Goal: Task Accomplishment & Management: Complete application form

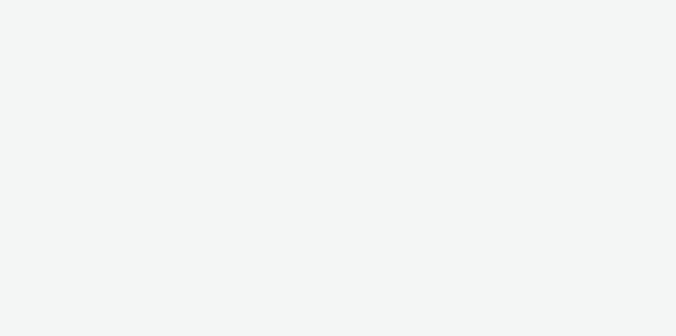
select select "79162ed7-0017-4339-93b0-3399b708648f"
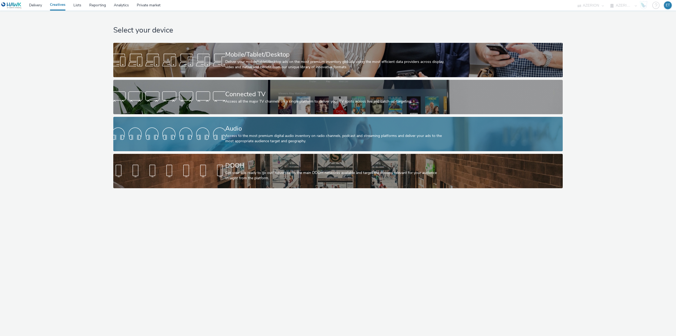
click at [296, 134] on div "Access to the most premium digital audio inventory on radio channels, podcast a…" at bounding box center [337, 138] width 224 height 11
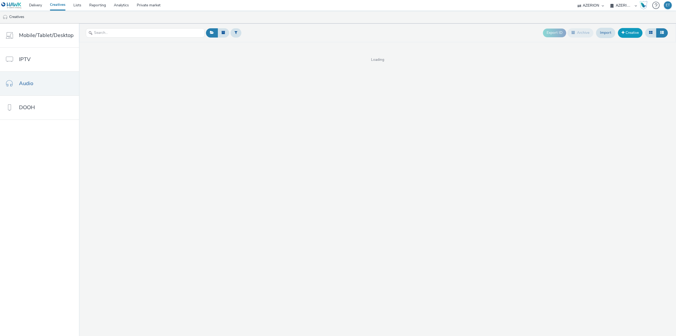
click at [627, 33] on link "Creative" at bounding box center [630, 33] width 25 height 10
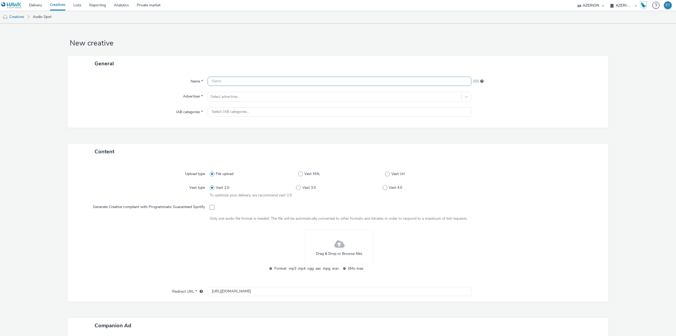
click at [249, 82] on input "text" at bounding box center [340, 81] width 264 height 9
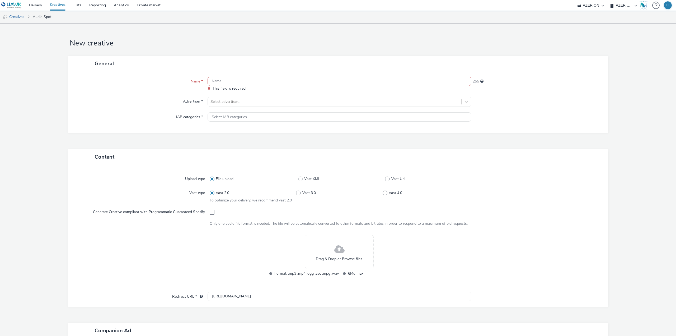
click at [227, 79] on input "text" at bounding box center [340, 81] width 264 height 9
paste input "BIOFRAIS PHASE 2 - 27.08 au 07.09"
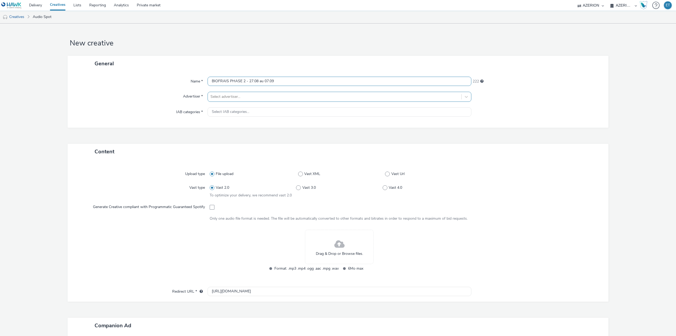
type input "BIOFRAIS PHASE 2 - 27.08 au 07.09"
click at [236, 96] on div at bounding box center [335, 97] width 248 height 6
type input "bio"
click at [276, 132] on li "BioFrais" at bounding box center [340, 129] width 264 height 18
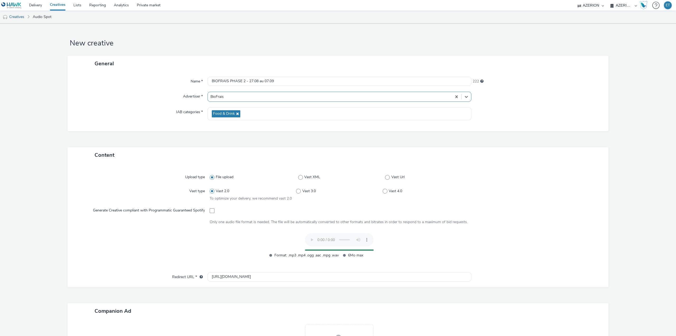
scroll to position [26, 0]
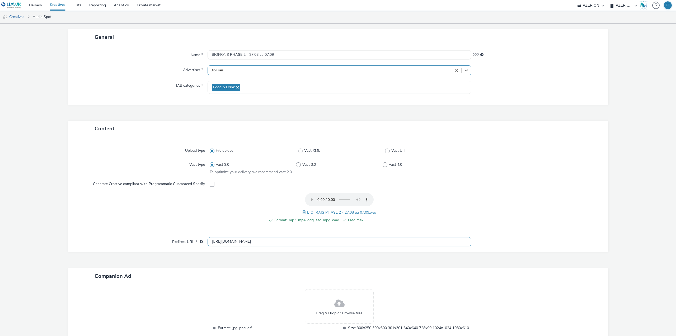
click at [226, 243] on input "http://biofrais.com" at bounding box center [340, 241] width 264 height 9
paste input "s://biofrais.com/nos-marches-bio/drumettaz-clarafond"
type input "[URL][DOMAIN_NAME]"
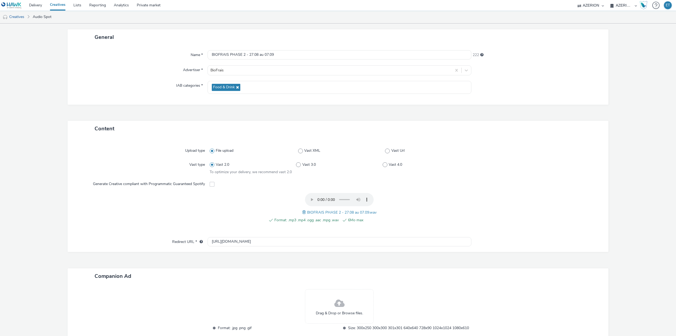
click at [26, 216] on form "New creative General Name * BIOFRAIS PHASE 2 - 27.08 au 07.09 222 Advertiser * …" at bounding box center [338, 185] width 676 height 376
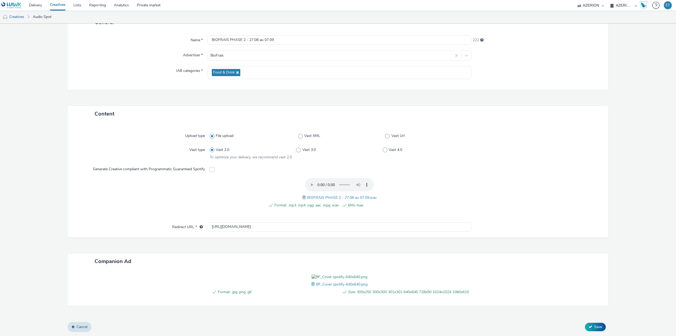
scroll to position [77, 0]
click at [590, 327] on button "Save" at bounding box center [595, 327] width 21 height 8
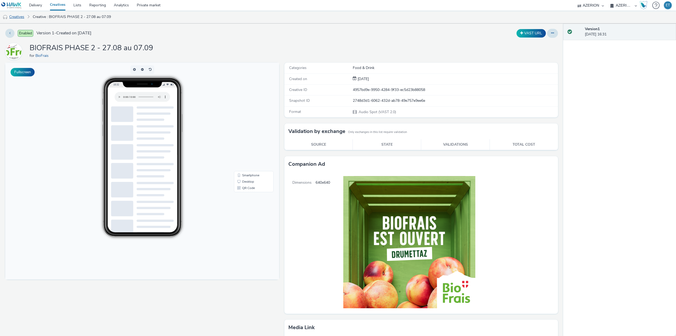
click at [23, 17] on link "Creatives" at bounding box center [13, 17] width 27 height 13
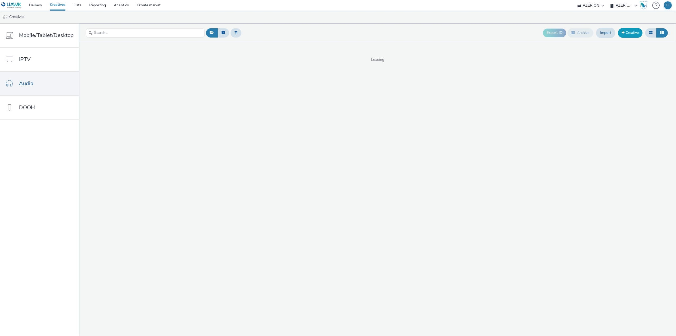
click at [626, 33] on link "Creative" at bounding box center [630, 33] width 25 height 10
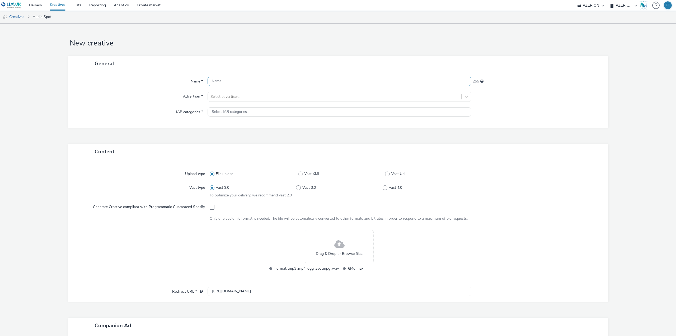
click at [257, 81] on input "text" at bounding box center [340, 81] width 264 height 9
paste input "BIOFRAIS PHASE 3 du 08 au 13.09"
type input "BIOFRAIS PHASE 3 du 08 au 13.09"
click at [258, 100] on div "Select advertiser..." at bounding box center [335, 96] width 254 height 8
type input "biofr"
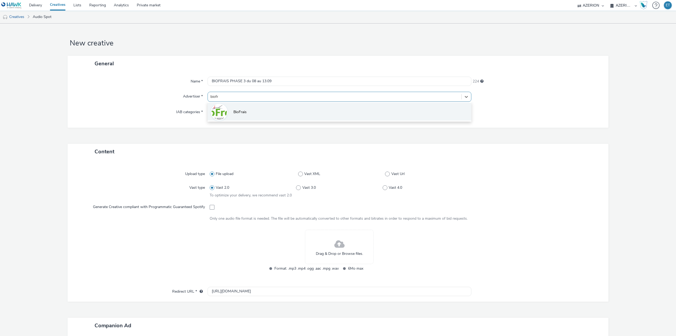
click at [253, 111] on li "BioFrais" at bounding box center [340, 112] width 264 height 18
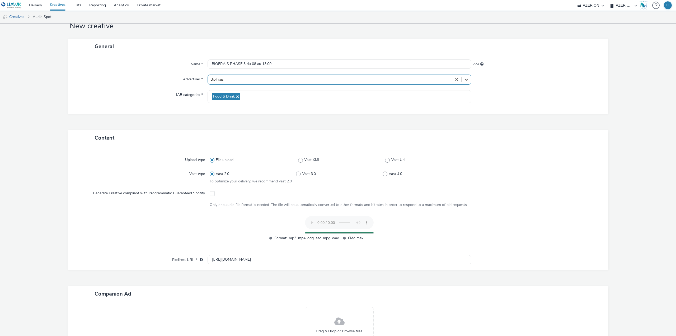
scroll to position [26, 0]
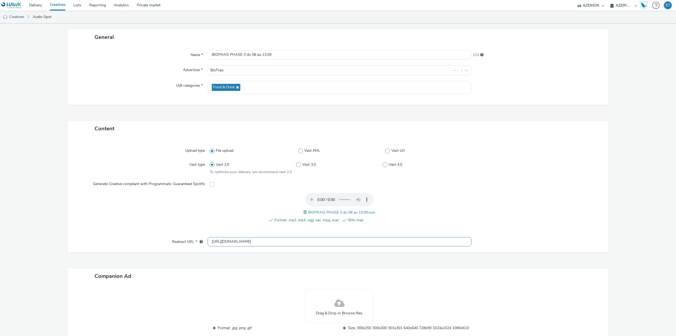
click at [226, 240] on input "http://biofrais.com" at bounding box center [340, 241] width 264 height 9
paste input "s://biofrais.com/nos-marches-bio/drumettaz-clarafond"
type input "[URL][DOMAIN_NAME]"
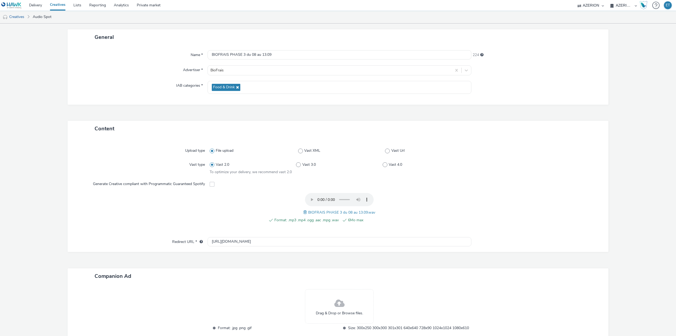
click at [247, 254] on div "Content Upload type File upload Vast XML Vast Url Vast type Vast 2.0 Vast 3.0 V…" at bounding box center [338, 240] width 541 height 238
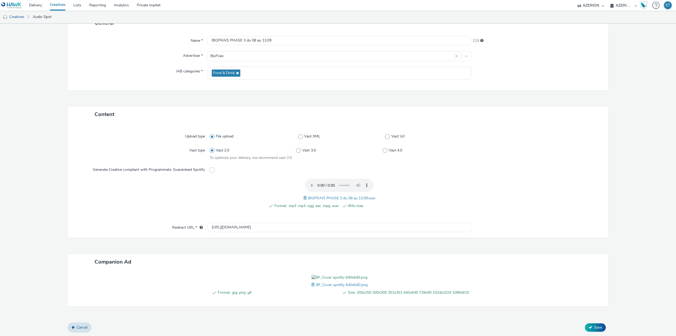
scroll to position [77, 0]
click at [589, 326] on icon at bounding box center [591, 327] width 4 height 4
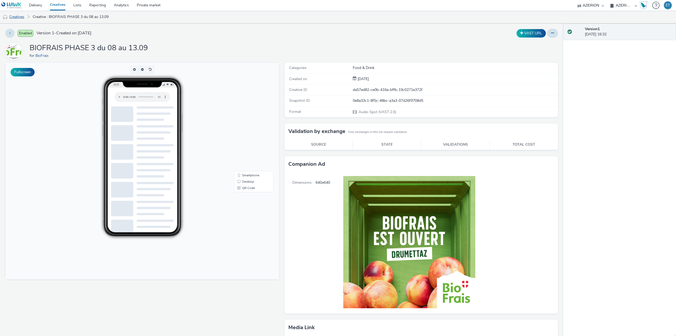
click at [24, 16] on link "Creatives" at bounding box center [13, 17] width 27 height 13
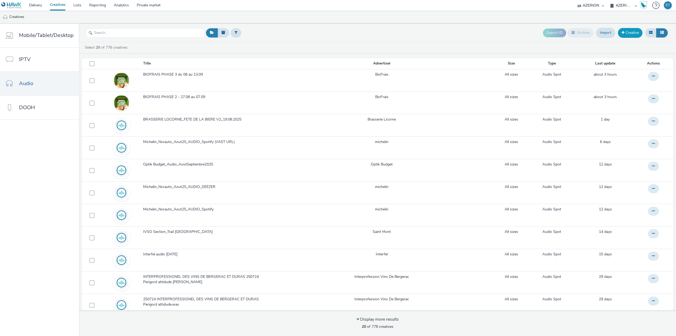
click at [626, 35] on link "Creative" at bounding box center [630, 33] width 25 height 10
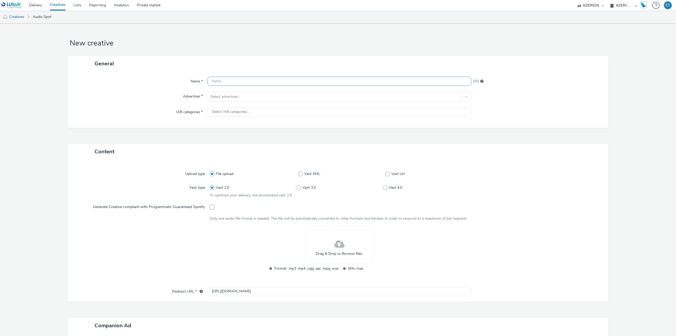
click at [241, 85] on input "text" at bounding box center [340, 81] width 264 height 9
paste input "BIOFRAIS PHASE 4 du 15 au 21 sept"
type input "BIOFRAIS PHASE 4 du 15 au 21 sept"
click at [236, 99] on div at bounding box center [335, 97] width 248 height 6
type input "biof"
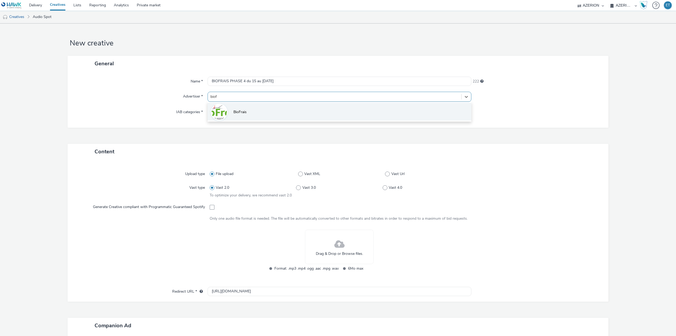
click at [245, 115] on span "BioFrais" at bounding box center [240, 111] width 13 height 5
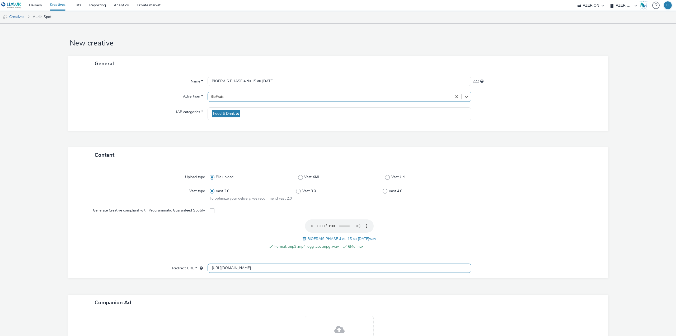
click at [237, 270] on input "http://biofrais.com" at bounding box center [340, 267] width 264 height 9
paste input "s://biofrais.com/nos-marches-bio/drumettaz-clarafond"
type input "[URL][DOMAIN_NAME]"
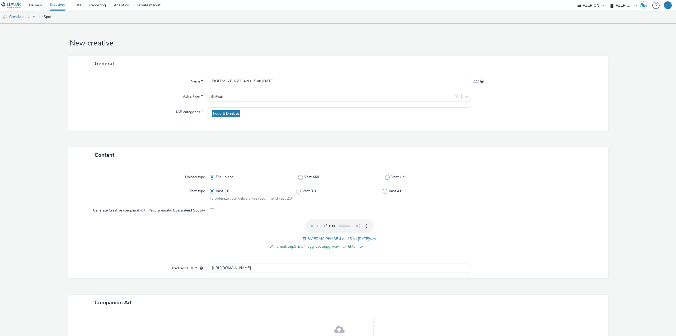
click at [244, 287] on div "Content Upload type File upload Vast XML Vast Url Vast type Vast 2.0 Vast 3.0 V…" at bounding box center [338, 266] width 541 height 238
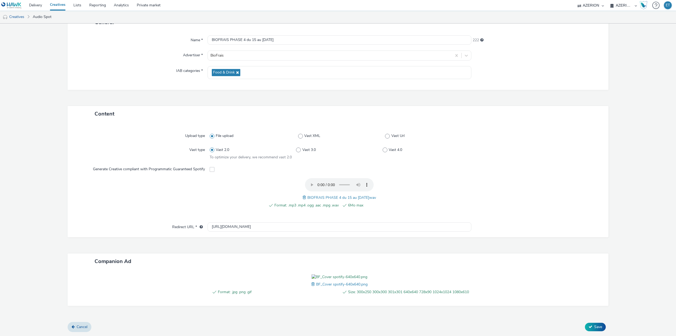
scroll to position [77, 0]
click at [595, 324] on span "Save" at bounding box center [598, 326] width 8 height 5
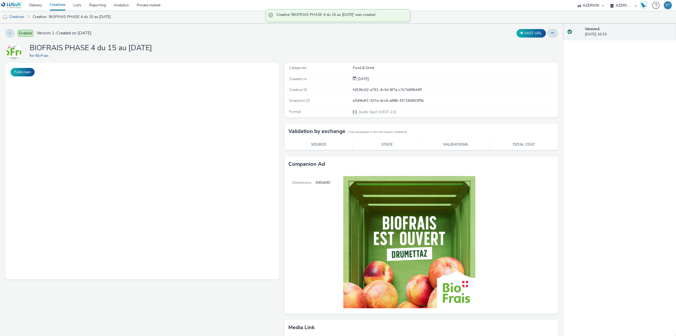
click at [623, 1] on select "AZERION AZERION APAC AZERION AUSTRIA AZERION BEL - ADEXPERTS AZERION BRAZIL AZE…" at bounding box center [624, 5] width 32 height 11
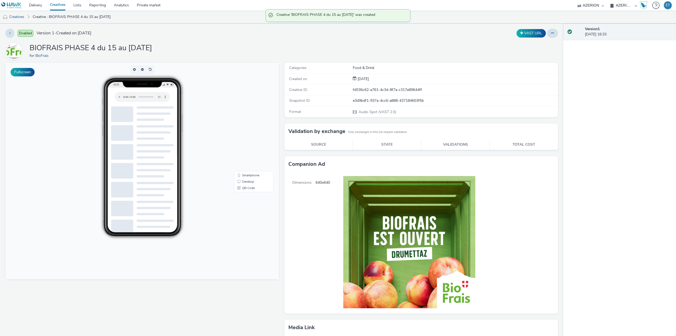
click at [623, 1] on select "AZERION AZERION APAC AZERION AUSTRIA AZERION BEL - ADEXPERTS AZERION BRAZIL AZE…" at bounding box center [624, 5] width 32 height 11
click at [38, 5] on link "Delivery" at bounding box center [35, 5] width 21 height 11
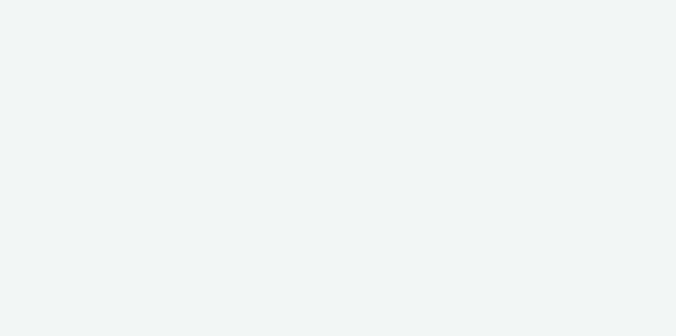
select select "79162ed7-0017-4339-93b0-3399b708648f"
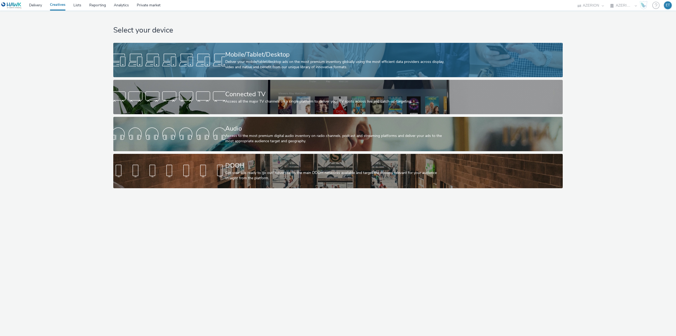
click at [319, 57] on div "Mobile/Tablet/Desktop" at bounding box center [337, 54] width 224 height 9
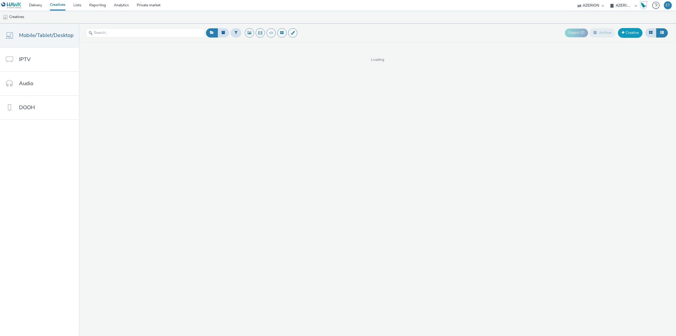
click at [627, 31] on link "Creative" at bounding box center [630, 33] width 25 height 10
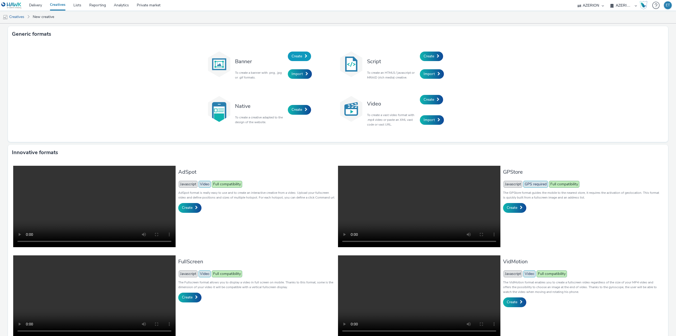
click at [303, 58] on link "Create" at bounding box center [299, 57] width 23 height 10
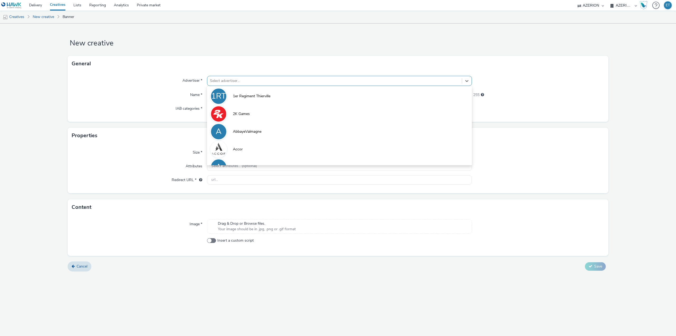
click at [286, 82] on div at bounding box center [334, 81] width 249 height 6
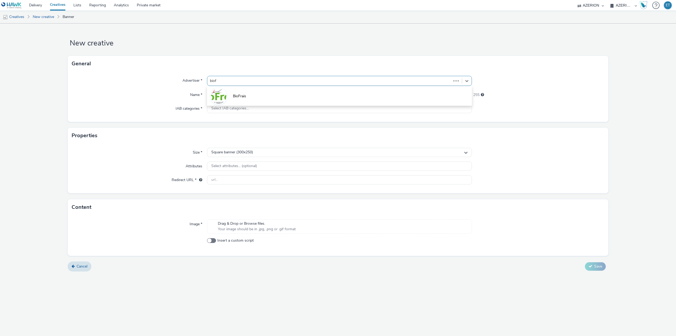
type input "biofr"
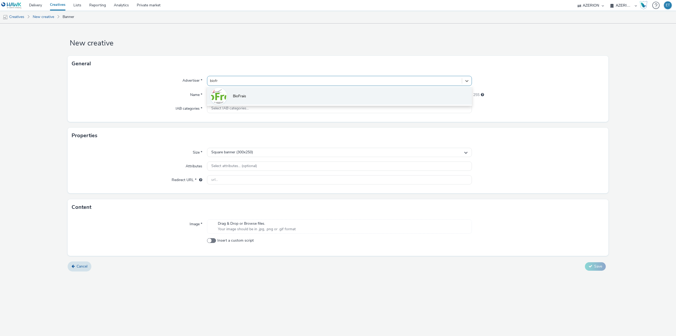
click at [280, 97] on li "BioFrais" at bounding box center [339, 96] width 265 height 18
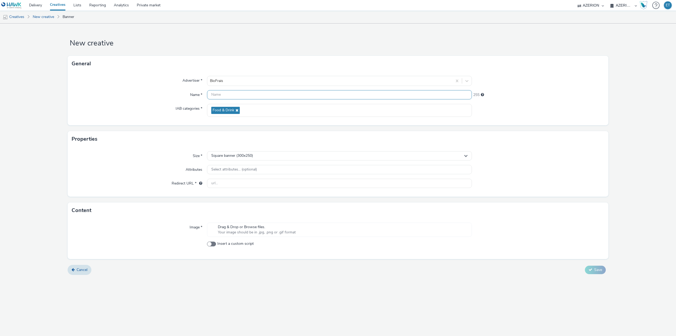
click at [236, 94] on input "text" at bounding box center [339, 94] width 265 height 9
paste input "BIOFRAIS INTERSTITIEL 320X480"
type input "BIOFRAIS INTERSTITIEL 320X480"
click at [234, 154] on span "Square banner (300x250)" at bounding box center [232, 155] width 42 height 4
click at [253, 195] on span "Full screen portrait (320x480)" at bounding box center [235, 195] width 49 height 5
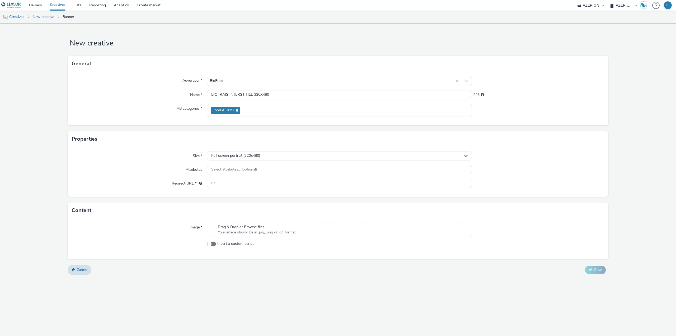
click at [238, 188] on div at bounding box center [339, 184] width 265 height 10
click at [243, 183] on input "text" at bounding box center [339, 183] width 265 height 9
paste input "[URL][DOMAIN_NAME]"
type input "[URL][DOMAIN_NAME]"
click at [240, 267] on div "Cancel Save" at bounding box center [338, 270] width 541 height 10
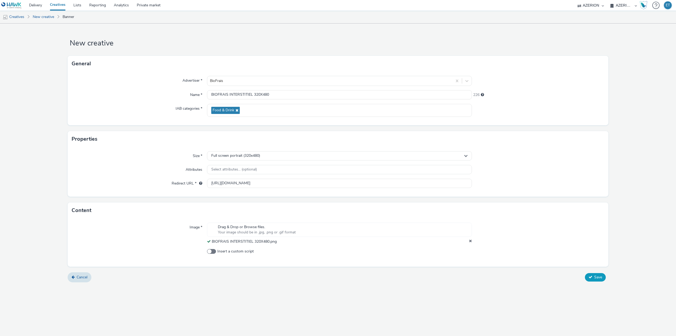
click at [601, 279] on span "Save" at bounding box center [598, 276] width 8 height 5
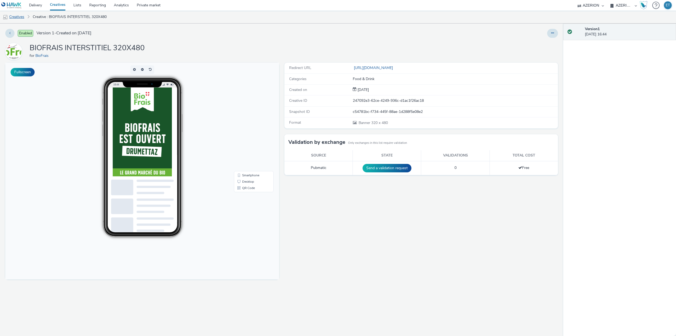
drag, startPoint x: 56, startPoint y: 5, endPoint x: 13, endPoint y: 15, distance: 43.7
click at [13, 15] on link "Creatives" at bounding box center [13, 17] width 27 height 13
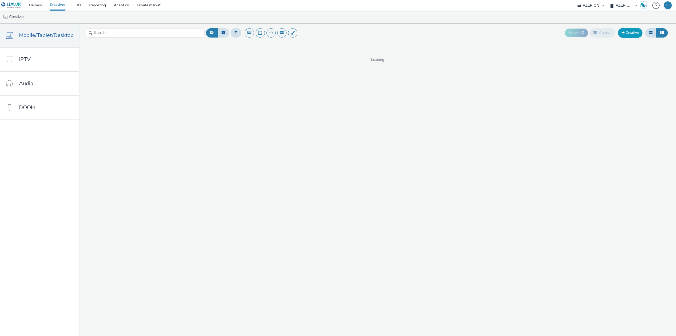
click at [632, 32] on link "Creative" at bounding box center [630, 33] width 25 height 10
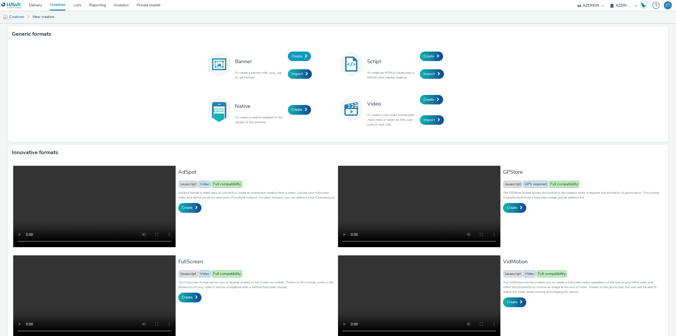
click at [291, 53] on link "Create" at bounding box center [299, 57] width 23 height 10
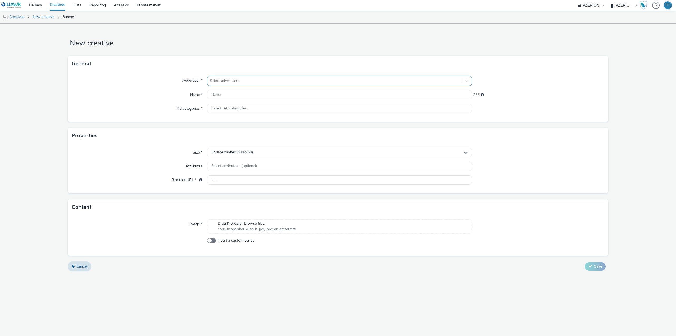
click at [287, 82] on div at bounding box center [334, 81] width 249 height 6
type input "biofr"
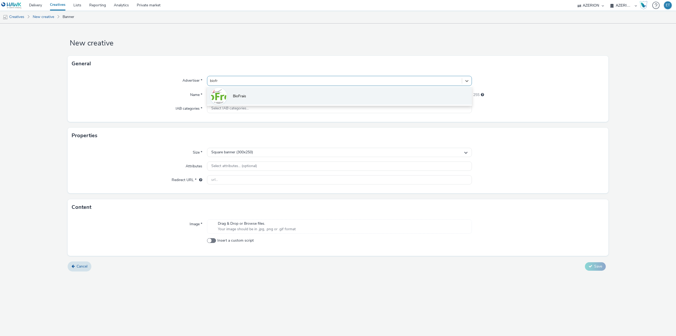
click at [279, 94] on li "BioFrais" at bounding box center [339, 96] width 265 height 18
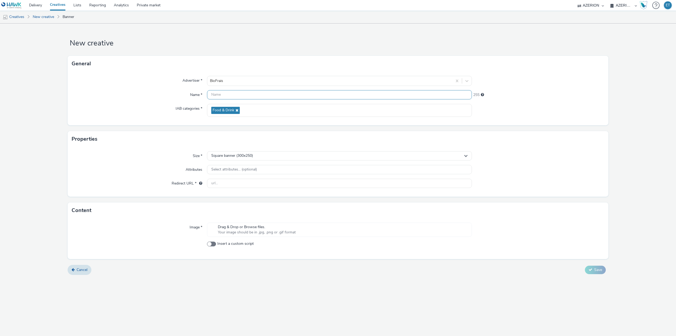
click at [222, 94] on input "text" at bounding box center [339, 94] width 265 height 9
paste input "BIOFRAIS-BANNIERE-320X50"
type input "BIOFRAIS-BANNIERE-320X50"
drag, startPoint x: 235, startPoint y: 153, endPoint x: 237, endPoint y: 156, distance: 3.8
click at [235, 153] on div "Square banner (300x250)" at bounding box center [339, 155] width 265 height 9
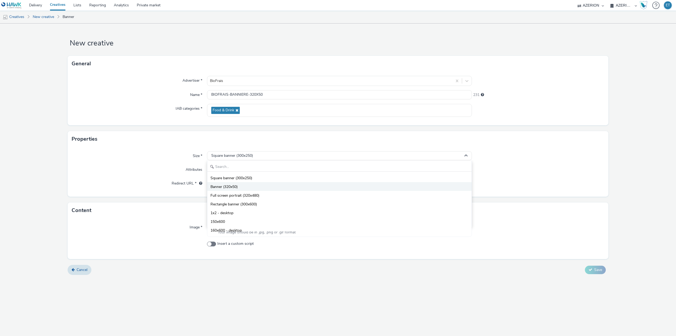
click at [252, 186] on li "Banner (320x50)" at bounding box center [339, 186] width 264 height 9
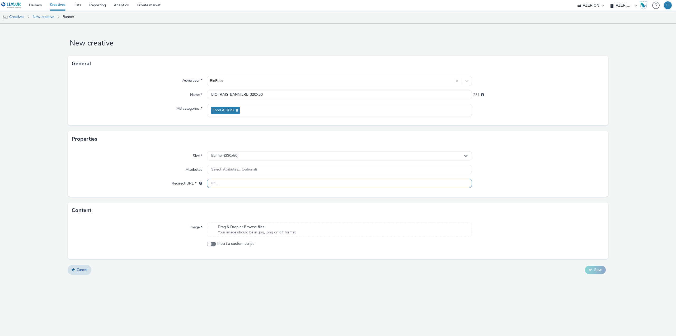
click at [266, 185] on input "text" at bounding box center [339, 183] width 265 height 9
paste input "[URL][DOMAIN_NAME]"
type input "[URL][DOMAIN_NAME]"
click at [233, 257] on div "Image * Drag & Drop or Browse files. Your image should be in .jpg, .png or .gif…" at bounding box center [338, 238] width 541 height 41
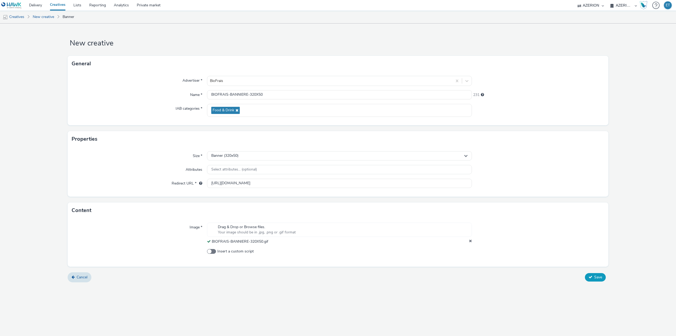
click at [597, 278] on span "Save" at bounding box center [598, 276] width 8 height 5
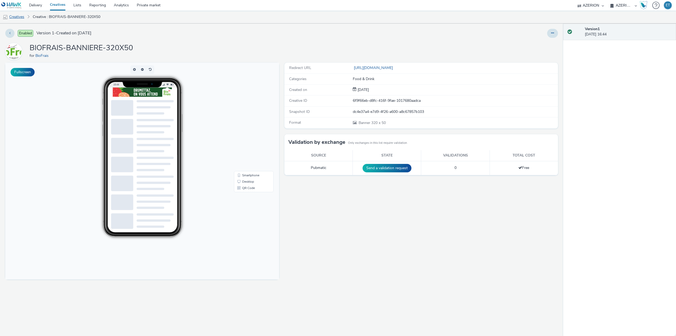
click at [20, 17] on link "Creatives" at bounding box center [13, 17] width 27 height 13
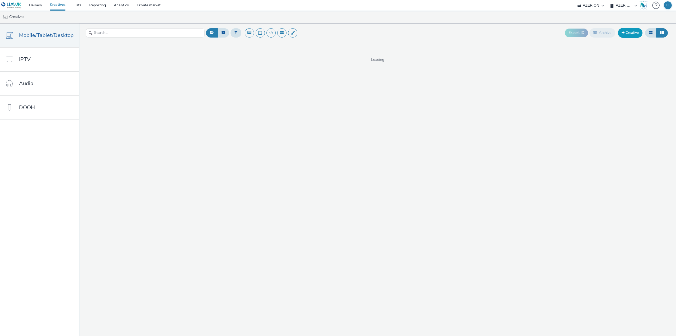
click at [638, 33] on link "Creative" at bounding box center [630, 33] width 25 height 10
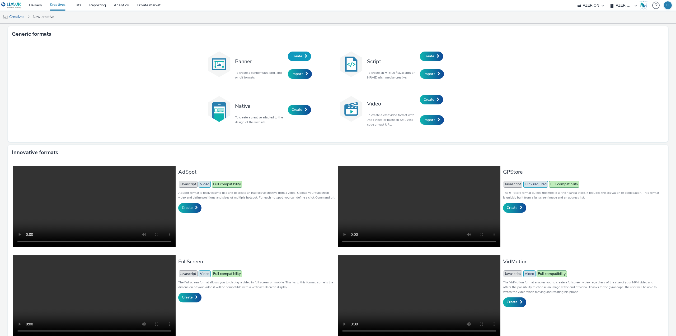
click at [299, 59] on link "Create" at bounding box center [299, 57] width 23 height 10
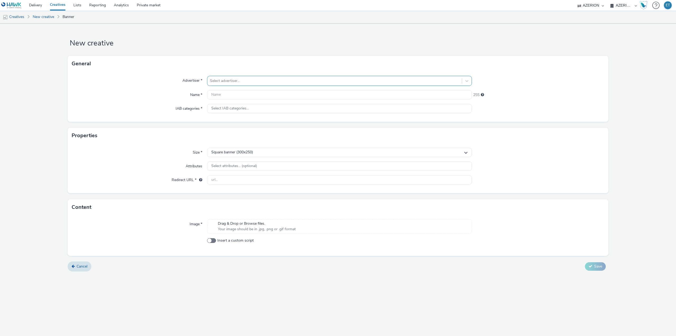
click at [301, 82] on div at bounding box center [334, 81] width 249 height 6
type input "biofr"
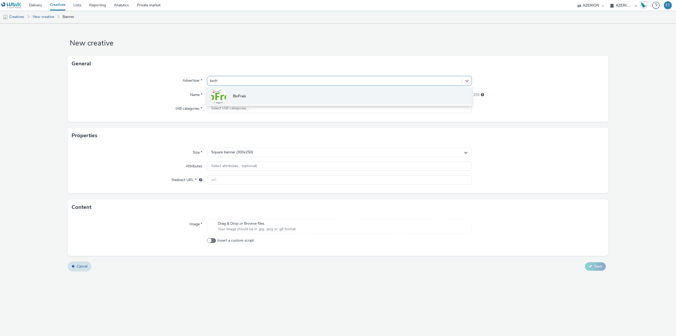
click at [292, 97] on li "BioFrais" at bounding box center [339, 96] width 265 height 18
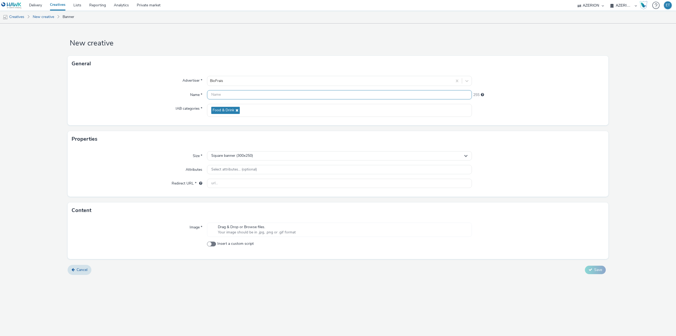
click at [264, 96] on input "text" at bounding box center [339, 94] width 265 height 9
paste input "BIOFRAIS-MPU-300X250"
type input "BIOFRAIS-MPU-300X250"
drag, startPoint x: 252, startPoint y: 309, endPoint x: 238, endPoint y: 272, distance: 39.7
click at [251, 308] on div "New creative General Advertiser * BioFrais Name * BIOFRAIS-MPU-300X250 235 IAB …" at bounding box center [338, 180] width 676 height 312
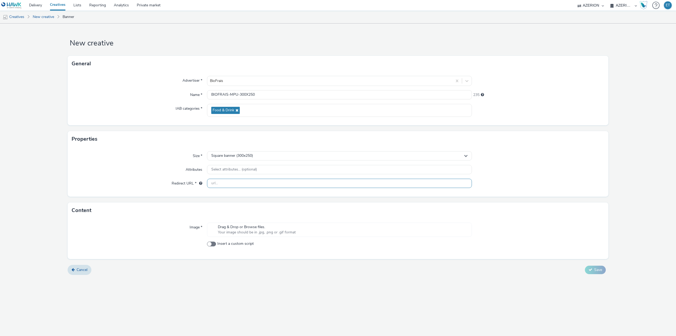
click at [263, 182] on input "text" at bounding box center [339, 183] width 265 height 9
paste input "[URL][DOMAIN_NAME]"
type input "[URL][DOMAIN_NAME]"
click at [275, 270] on div "Cancel Save" at bounding box center [338, 270] width 541 height 10
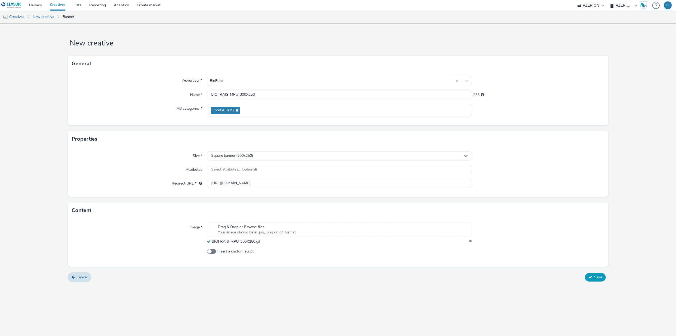
click at [594, 279] on button "Save" at bounding box center [595, 277] width 21 height 8
